Goal: Task Accomplishment & Management: Manage account settings

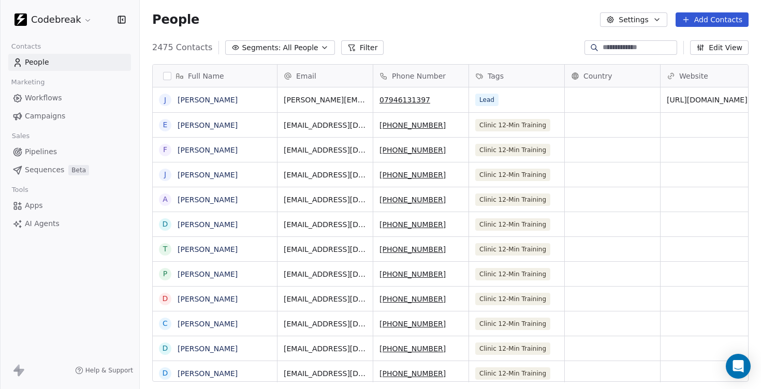
scroll to position [342, 621]
type input "**********"
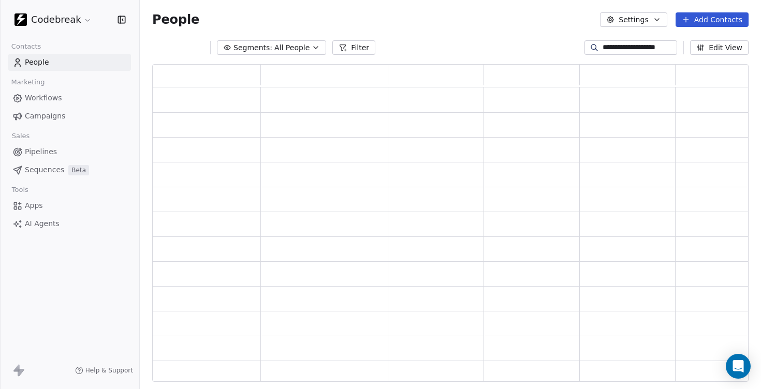
scroll to position [317, 596]
click at [538, 25] on div "People Settings Add Contacts" at bounding box center [450, 19] width 596 height 14
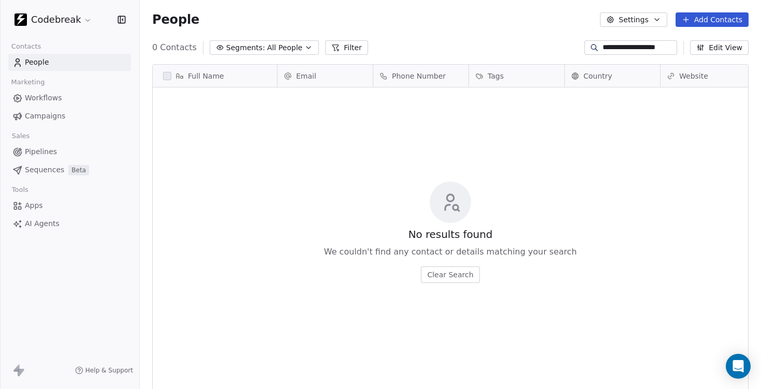
scroll to position [342, 621]
click at [46, 98] on span "Workflows" at bounding box center [43, 98] width 37 height 11
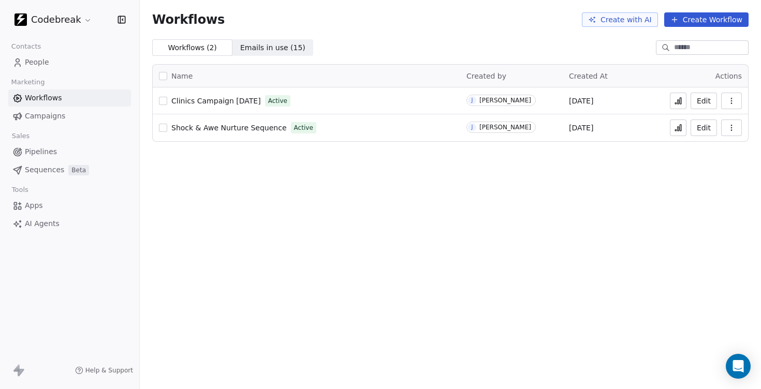
click at [74, 19] on html "Codebreak Contacts People Marketing Workflows Campaigns Sales Pipelines Sequenc…" at bounding box center [380, 194] width 761 height 389
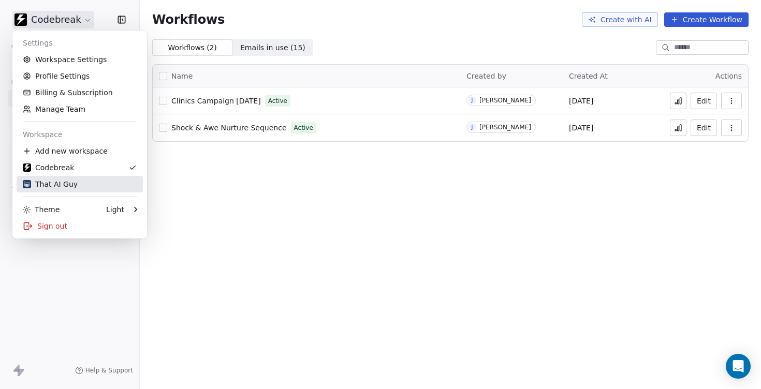
click at [52, 183] on div "That AI Guy" at bounding box center [50, 184] width 55 height 10
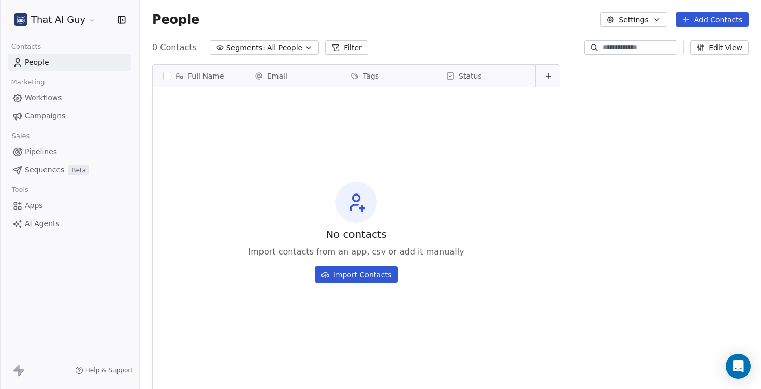
scroll to position [342, 621]
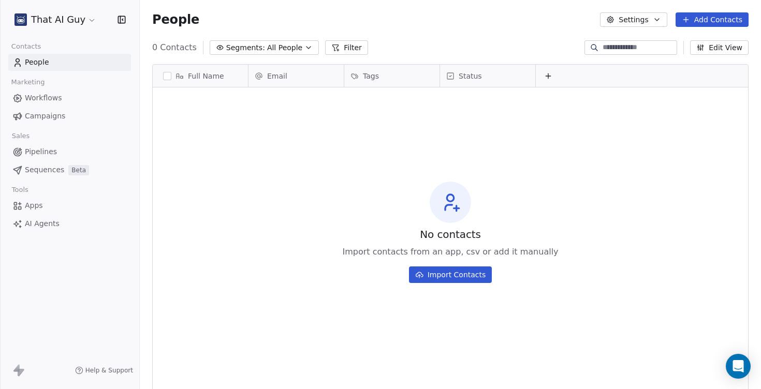
click at [638, 22] on button "Settings" at bounding box center [633, 19] width 67 height 14
click at [550, 21] on html "That AI Guy Contacts People Marketing Workflows Campaigns Sales Pipelines Seque…" at bounding box center [380, 194] width 761 height 389
click at [43, 98] on span "Workflows" at bounding box center [43, 98] width 37 height 11
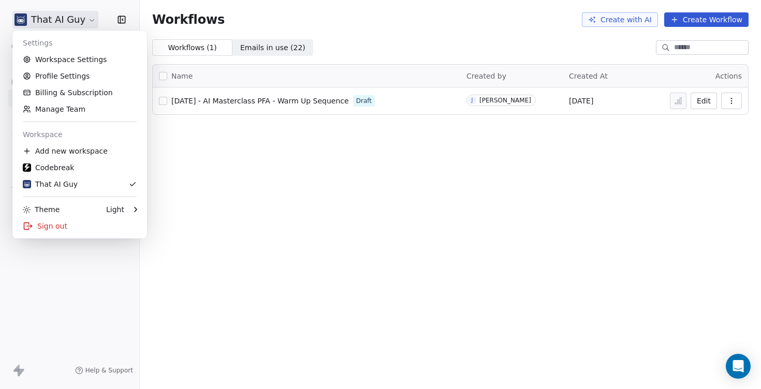
click at [87, 19] on html "That AI Guy Contacts People Marketing Workflows Campaigns Sales Pipelines Seque…" at bounding box center [380, 194] width 761 height 389
click at [77, 62] on link "Workspace Settings" at bounding box center [80, 59] width 126 height 17
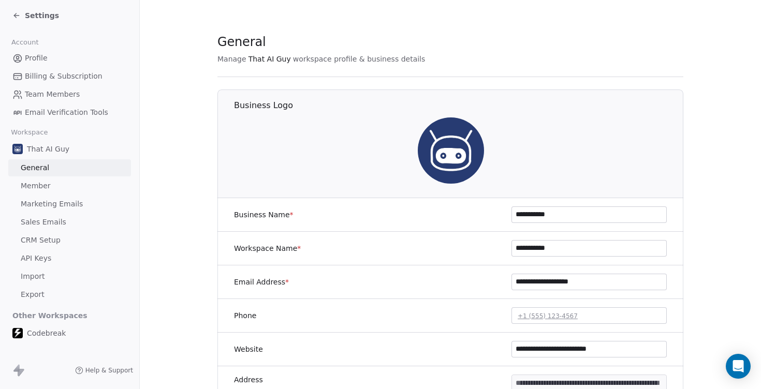
scroll to position [20, 0]
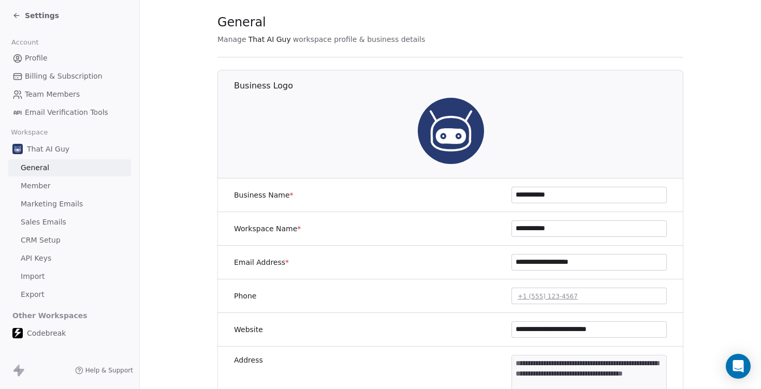
click at [59, 199] on span "Marketing Emails" at bounding box center [52, 204] width 62 height 11
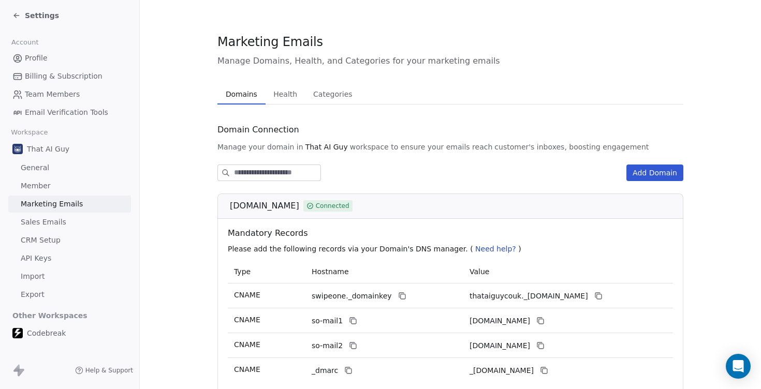
click at [18, 12] on icon at bounding box center [16, 15] width 8 height 8
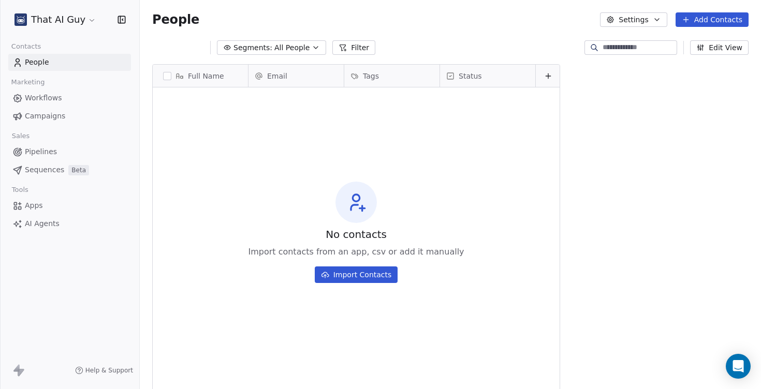
scroll to position [342, 621]
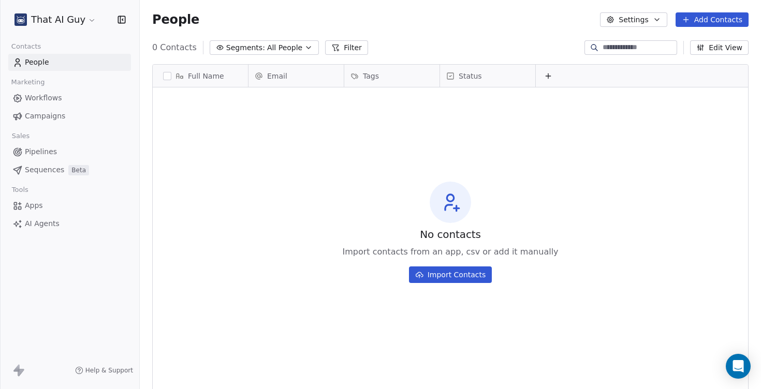
click at [49, 98] on span "Workflows" at bounding box center [43, 98] width 37 height 11
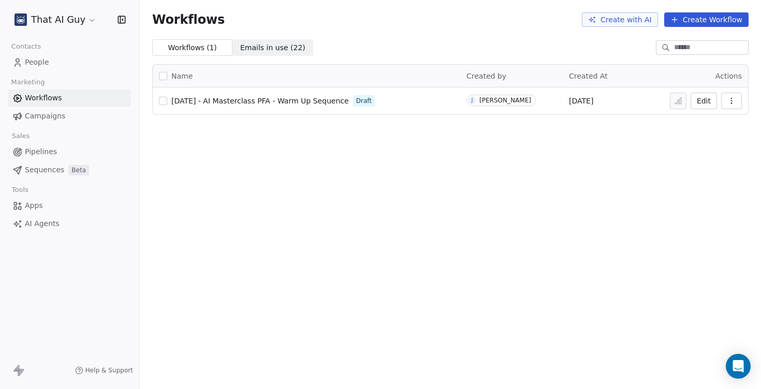
click at [165, 100] on button "button" at bounding box center [163, 101] width 8 height 8
click at [730, 99] on icon "button" at bounding box center [731, 101] width 8 height 8
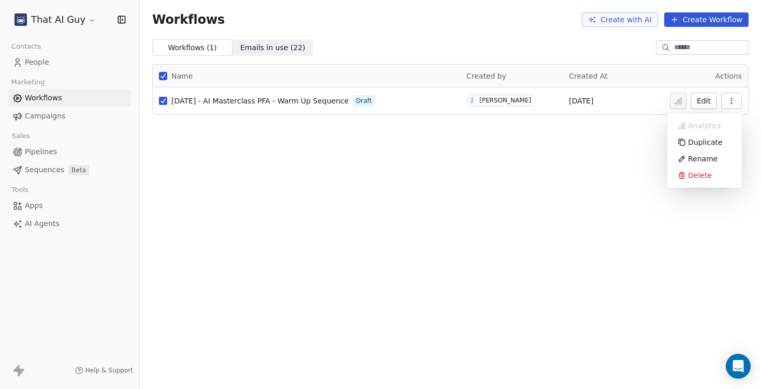
click at [595, 158] on div "Workflows Create with AI Create Workflow Workflows ( 1 ) Workflows ( 1 ) Emails…" at bounding box center [450, 194] width 621 height 389
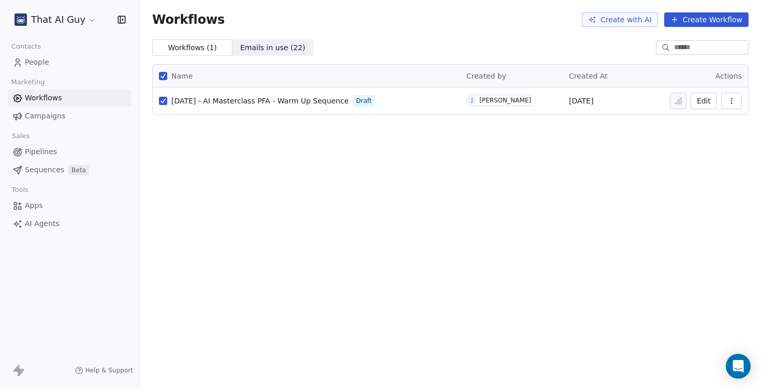
click at [702, 100] on button "Edit" at bounding box center [703, 101] width 26 height 17
click at [29, 66] on span "People" at bounding box center [37, 62] width 24 height 11
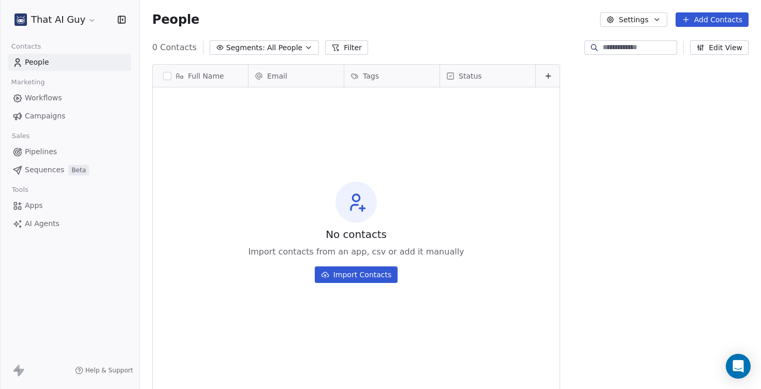
scroll to position [342, 621]
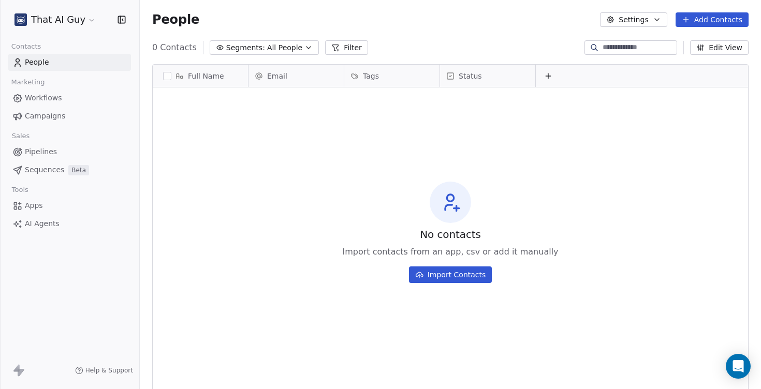
click at [634, 21] on button "Settings" at bounding box center [633, 19] width 67 height 14
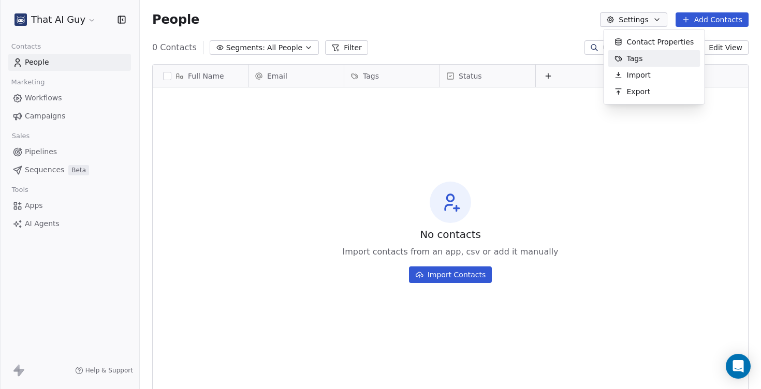
click at [636, 62] on span "Tags" at bounding box center [635, 58] width 16 height 11
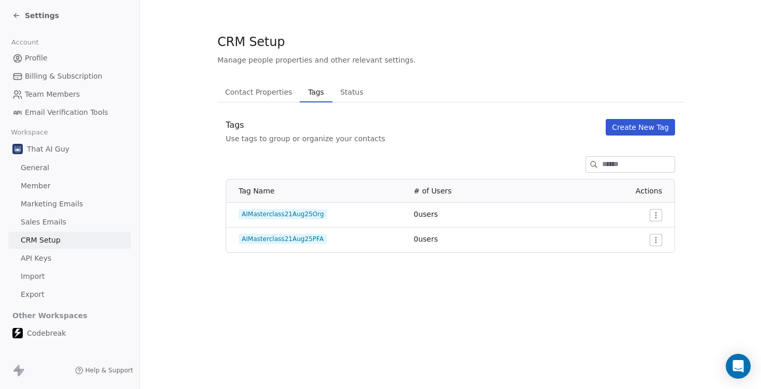
click at [656, 215] on html "Settings Account Profile Billing & Subscription Team Members Email Verification…" at bounding box center [380, 194] width 761 height 389
click at [641, 233] on span "Edit" at bounding box center [637, 236] width 14 height 10
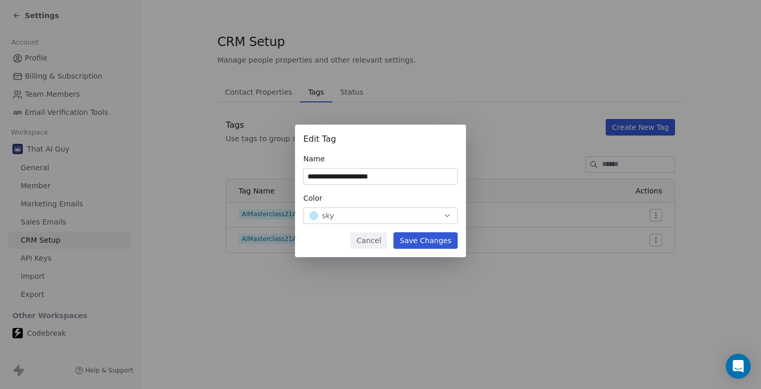
click at [362, 174] on input "**********" at bounding box center [380, 177] width 153 height 16
type input "**********"
click at [420, 238] on button "Save Changes" at bounding box center [425, 240] width 64 height 17
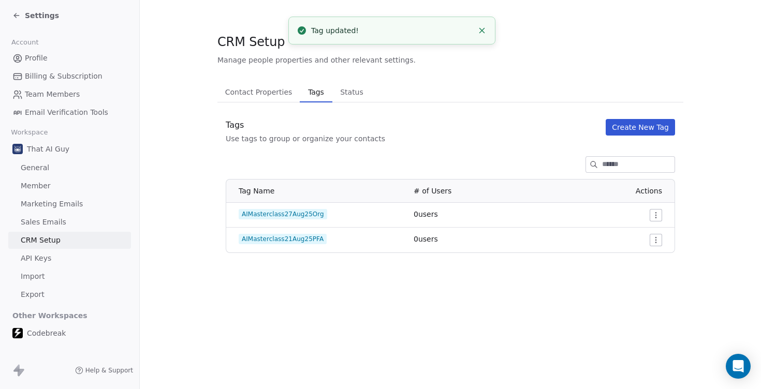
click at [657, 242] on html "Settings Account Profile Billing & Subscription Team Members Email Verification…" at bounding box center [380, 194] width 761 height 389
click at [639, 261] on span "Edit" at bounding box center [637, 261] width 14 height 10
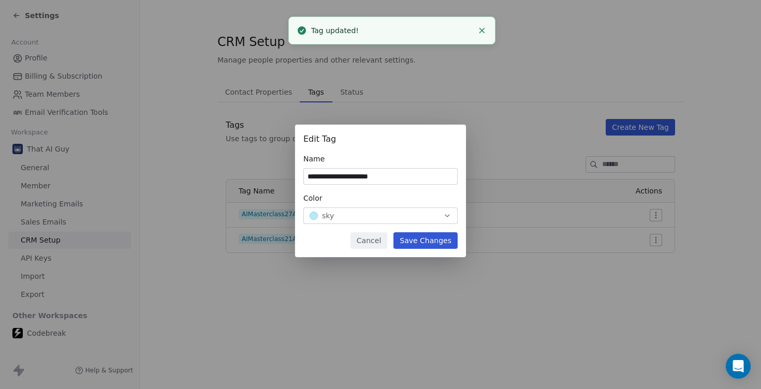
click at [363, 174] on input "**********" at bounding box center [380, 177] width 153 height 16
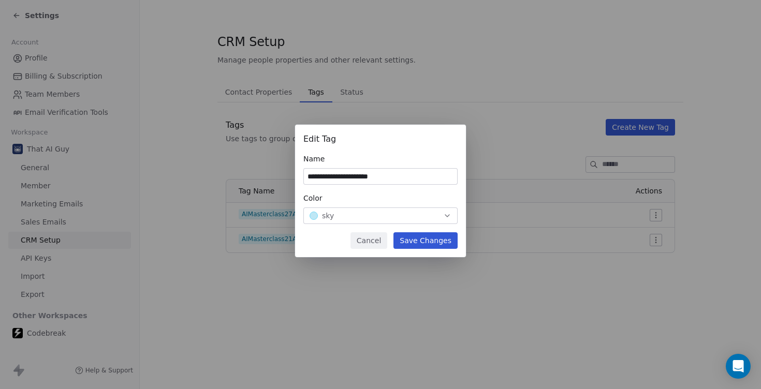
type input "**********"
click at [423, 237] on button "Save Changes" at bounding box center [425, 240] width 64 height 17
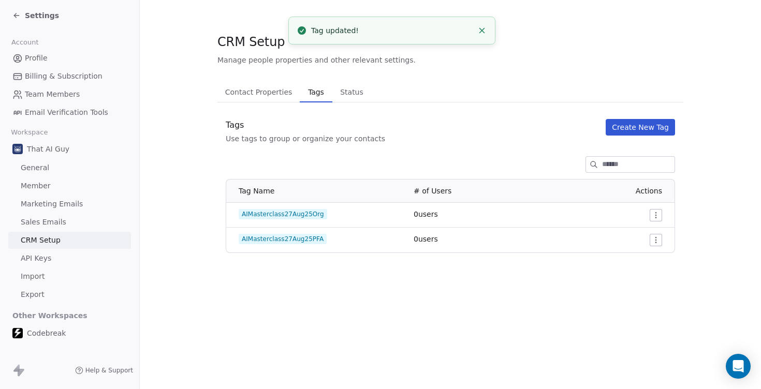
click at [16, 17] on icon at bounding box center [16, 15] width 8 height 8
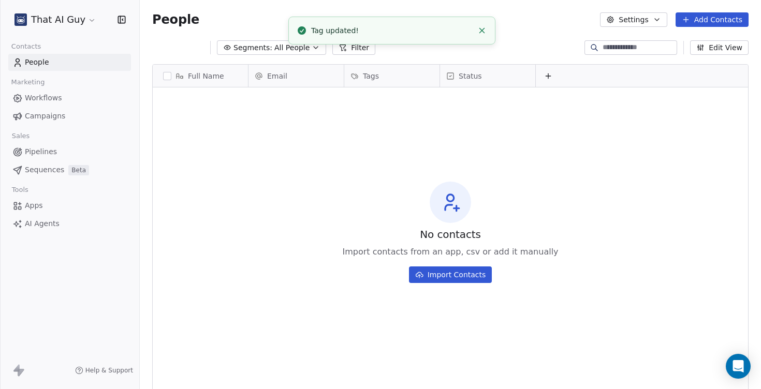
scroll to position [342, 621]
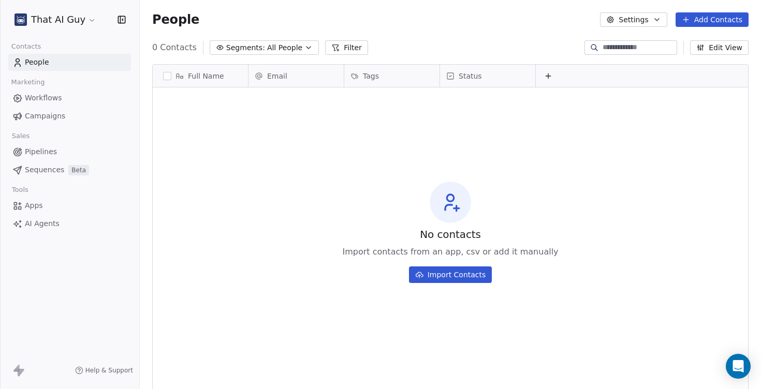
click at [41, 95] on span "Workflows" at bounding box center [43, 98] width 37 height 11
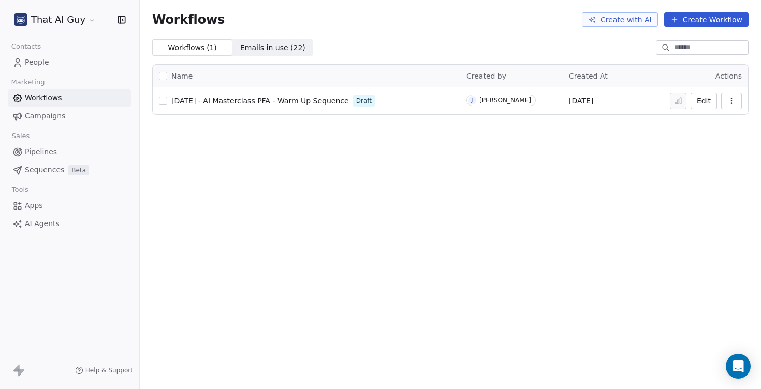
click at [217, 101] on span "27th August - AI Masterclass PFA - Warm Up Sequence" at bounding box center [259, 101] width 177 height 8
click at [742, 365] on icon "Open Intercom Messenger" at bounding box center [738, 366] width 12 height 13
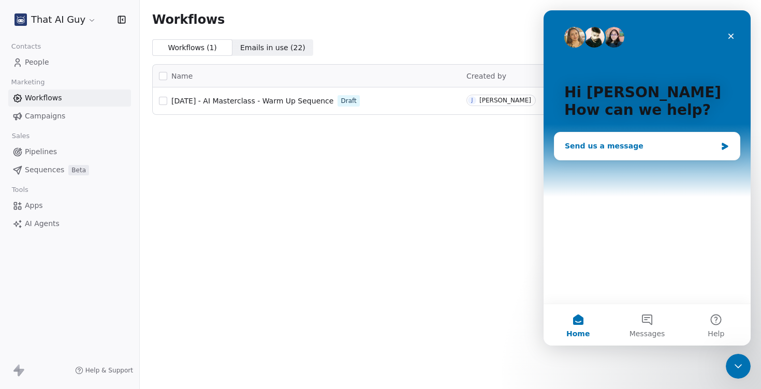
click at [621, 148] on div "Send us a message" at bounding box center [641, 146] width 152 height 11
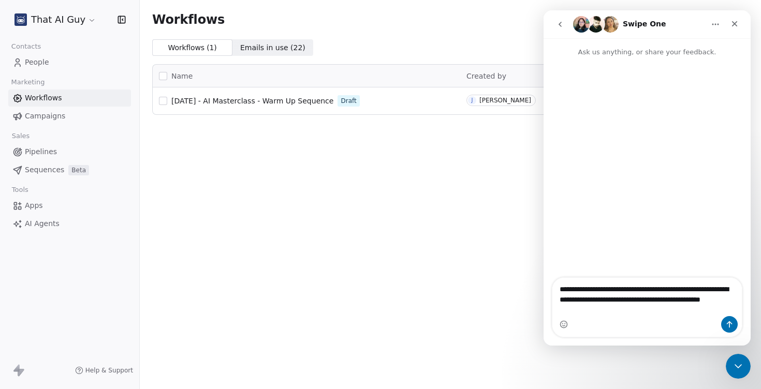
type textarea "**********"
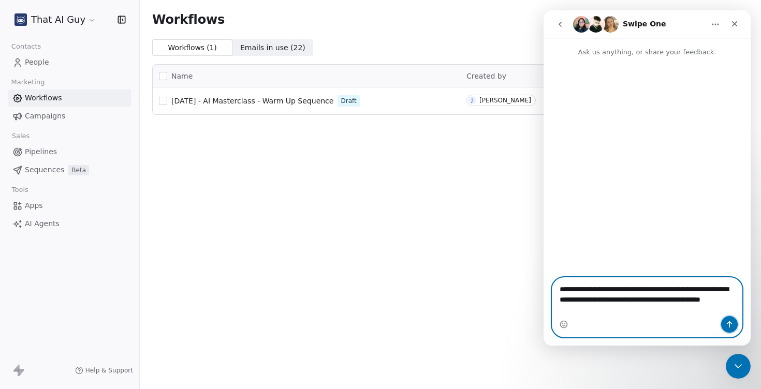
click at [730, 326] on icon "Send a message…" at bounding box center [729, 324] width 8 height 8
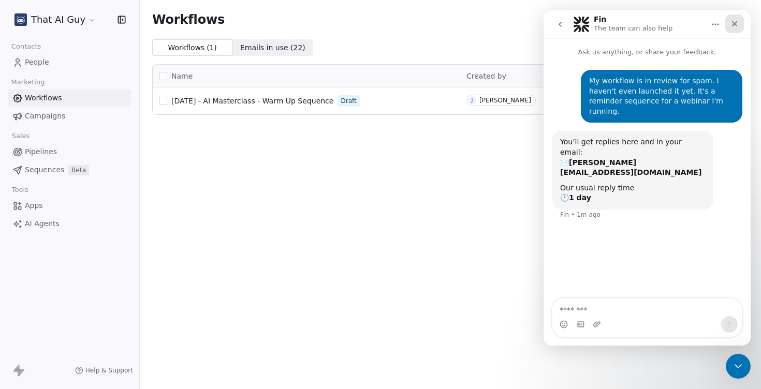
click at [733, 25] on icon "Close" at bounding box center [734, 24] width 8 height 8
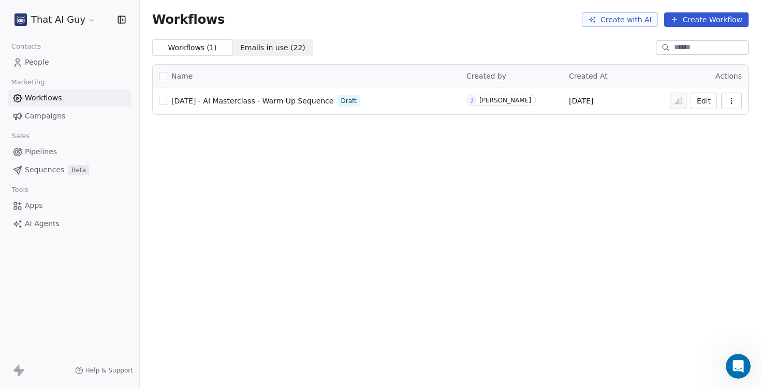
click at [284, 99] on span "[DATE] - AI Masterclass - Warm Up Sequence" at bounding box center [252, 101] width 162 height 8
click at [282, 100] on span "[DATE] - AI Masterclass - Warm Up Sequence" at bounding box center [252, 101] width 162 height 8
click at [739, 366] on icon "Open Intercom Messenger" at bounding box center [738, 366] width 12 height 13
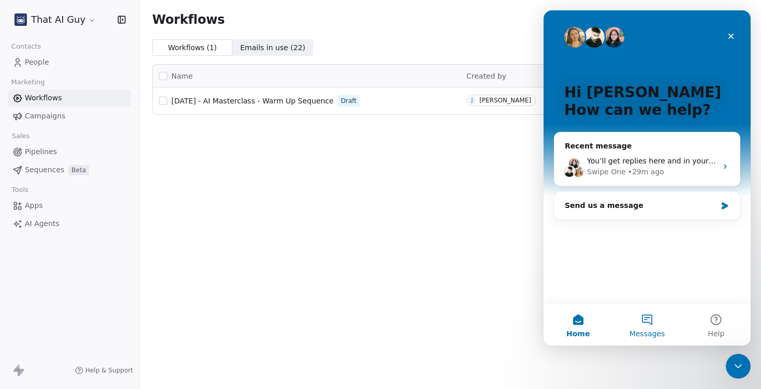
click at [650, 317] on button "Messages" at bounding box center [646, 324] width 69 height 41
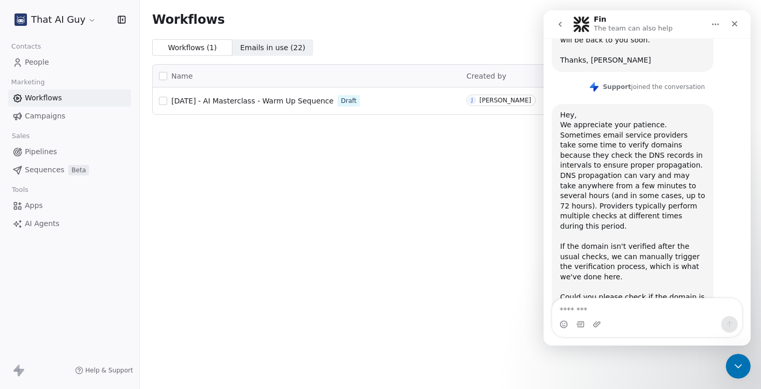
scroll to position [265, 0]
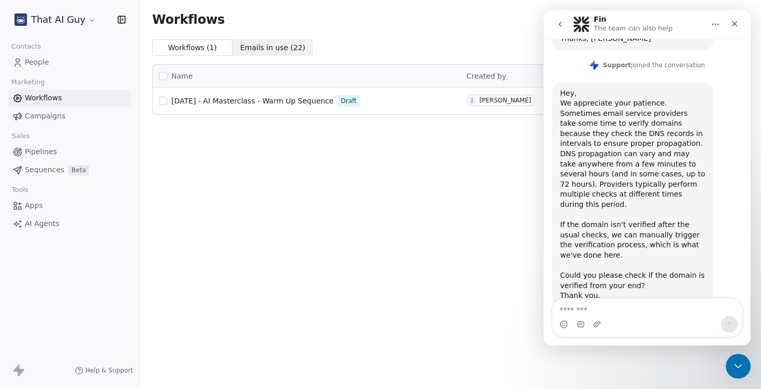
click at [561, 21] on icon "go back" at bounding box center [560, 24] width 8 height 8
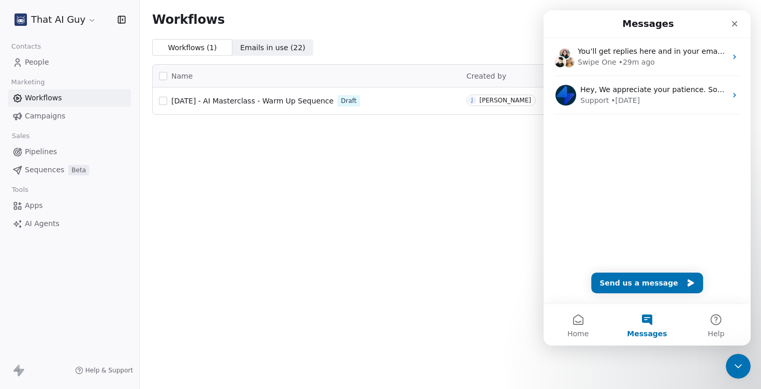
scroll to position [0, 0]
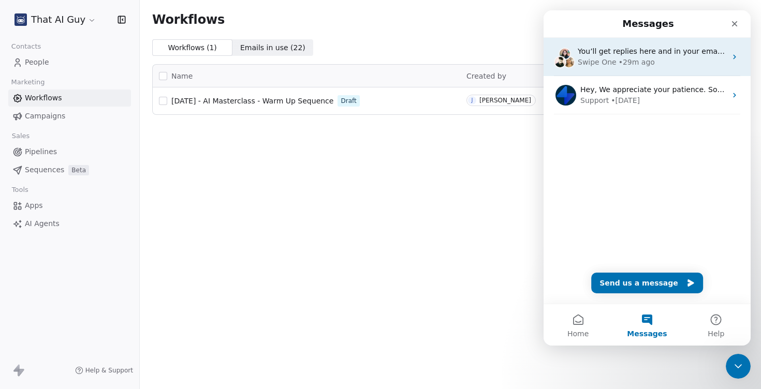
click at [658, 58] on div "Swipe One • 29m ago" at bounding box center [651, 62] width 149 height 11
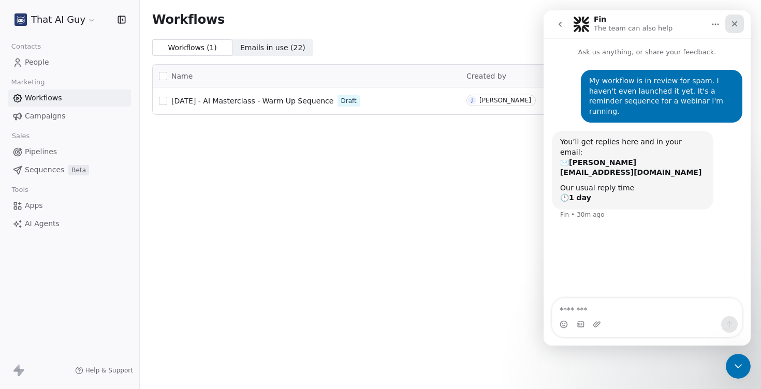
click at [734, 21] on icon "Close" at bounding box center [734, 24] width 8 height 8
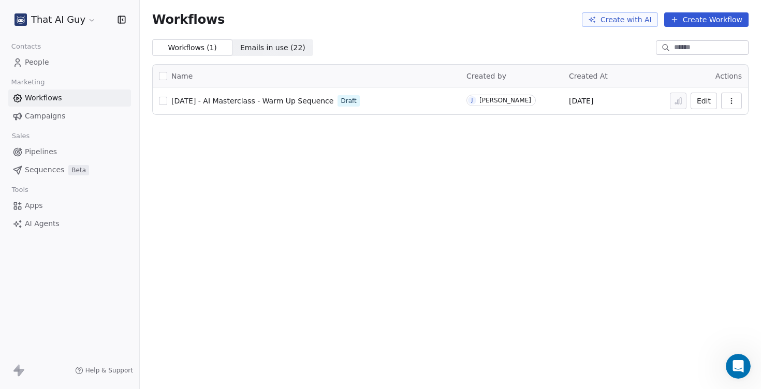
click at [310, 97] on span "[DATE] - AI Masterclass - Warm Up Sequence" at bounding box center [252, 101] width 162 height 8
